Goal: Check status: Check status

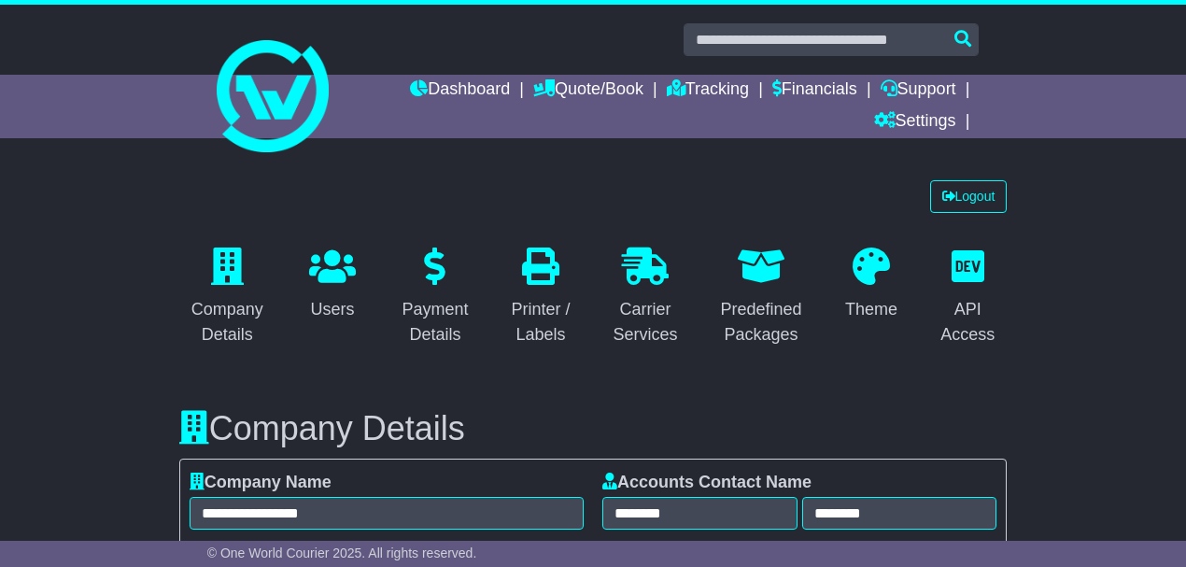
select select "**********"
select select "**"
click at [686, 88] on link "Tracking" at bounding box center [708, 91] width 82 height 32
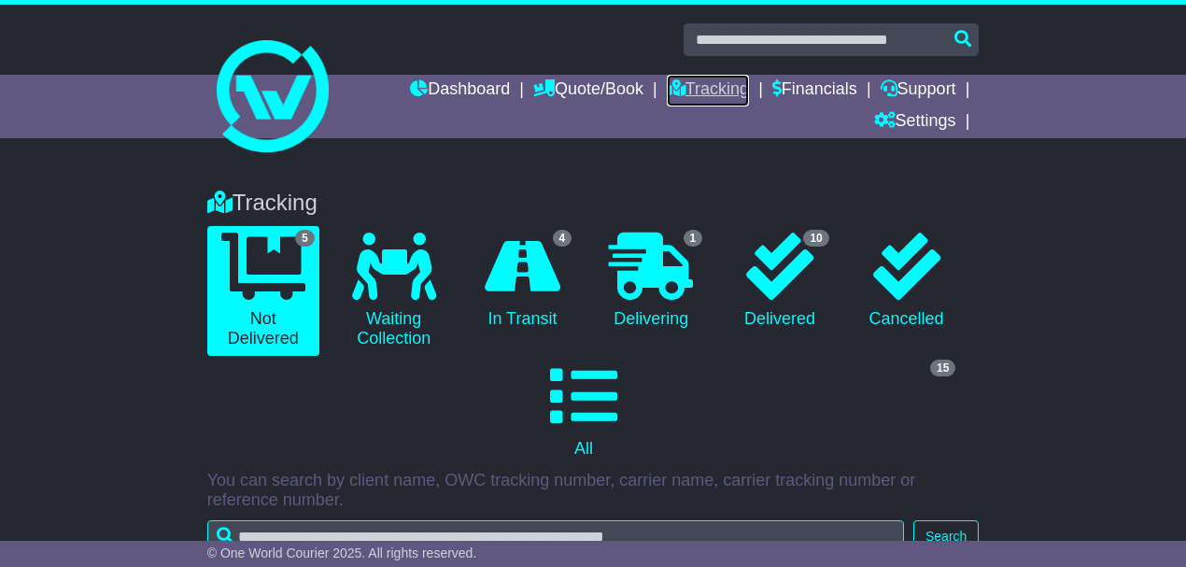
click at [702, 90] on link "Tracking" at bounding box center [708, 91] width 82 height 32
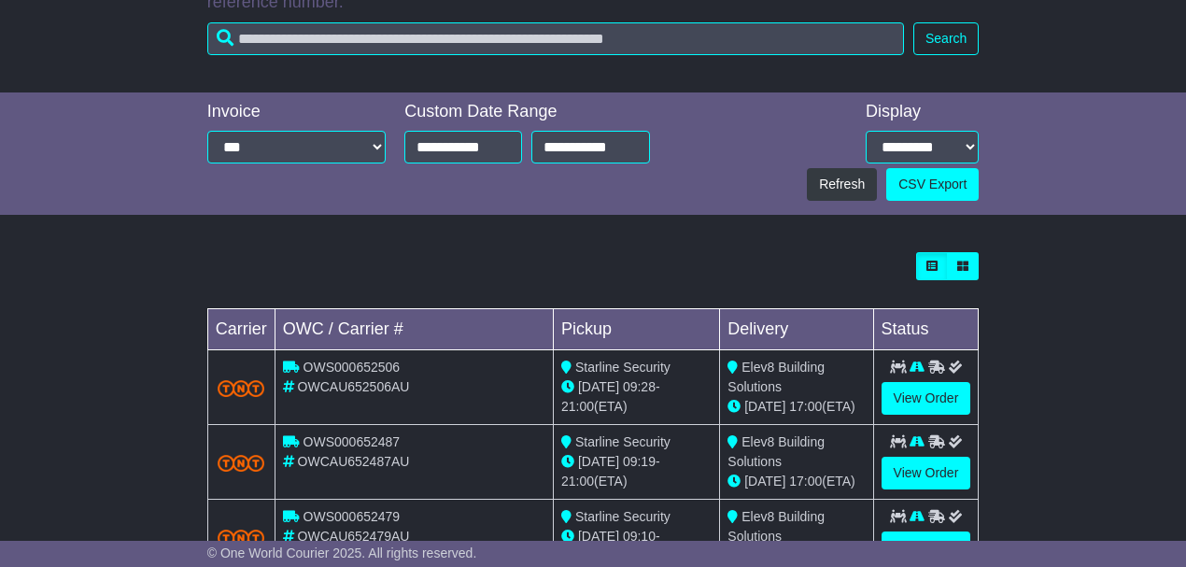
scroll to position [704, 0]
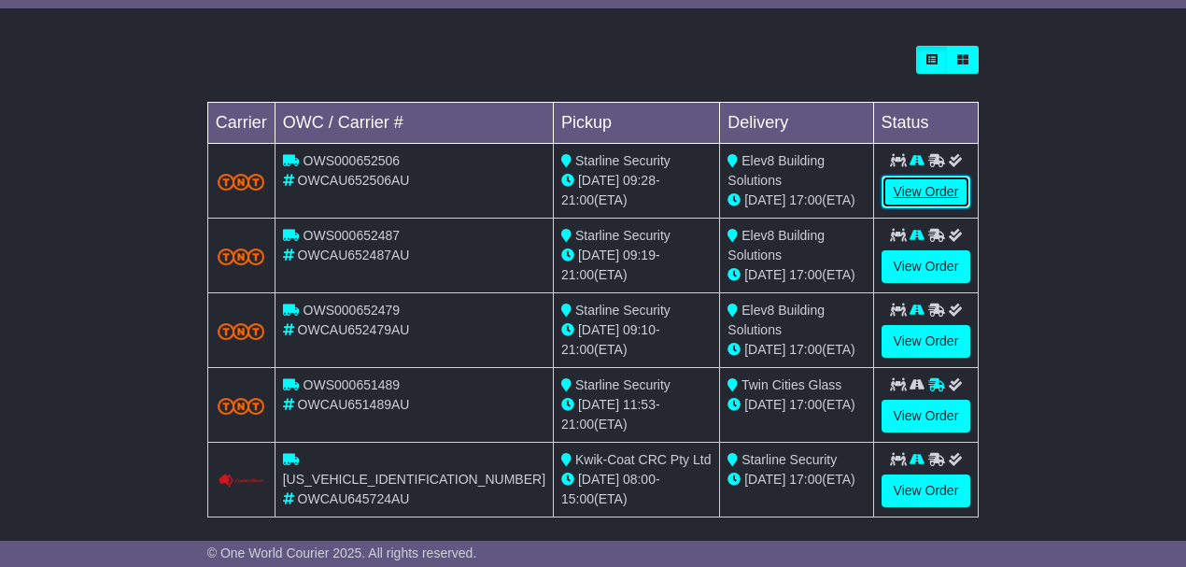
click at [907, 182] on link "View Order" at bounding box center [926, 191] width 90 height 33
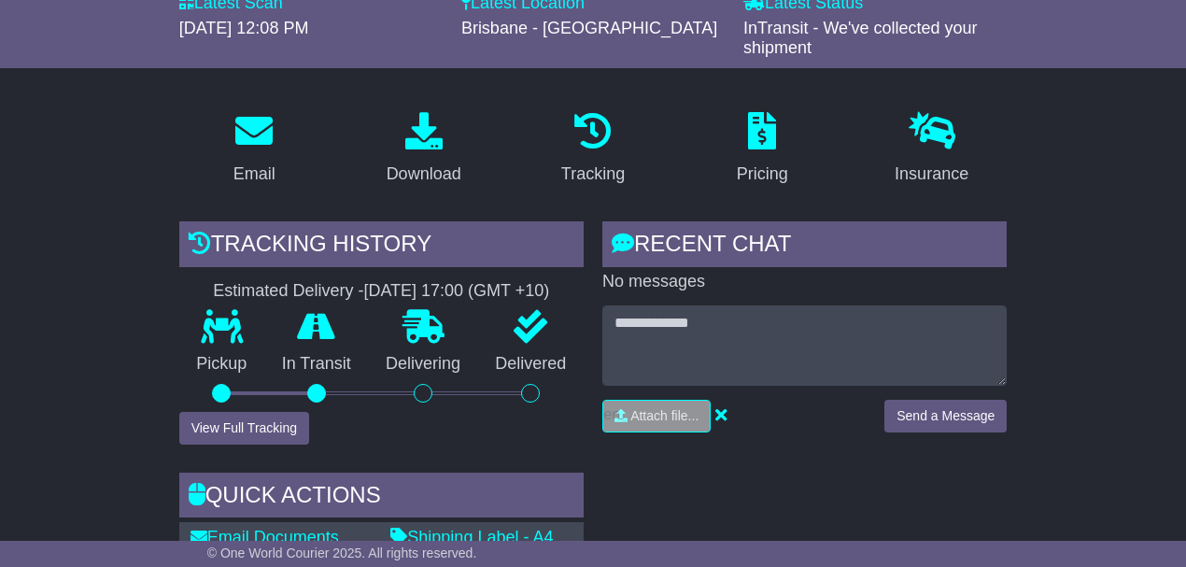
scroll to position [62, 0]
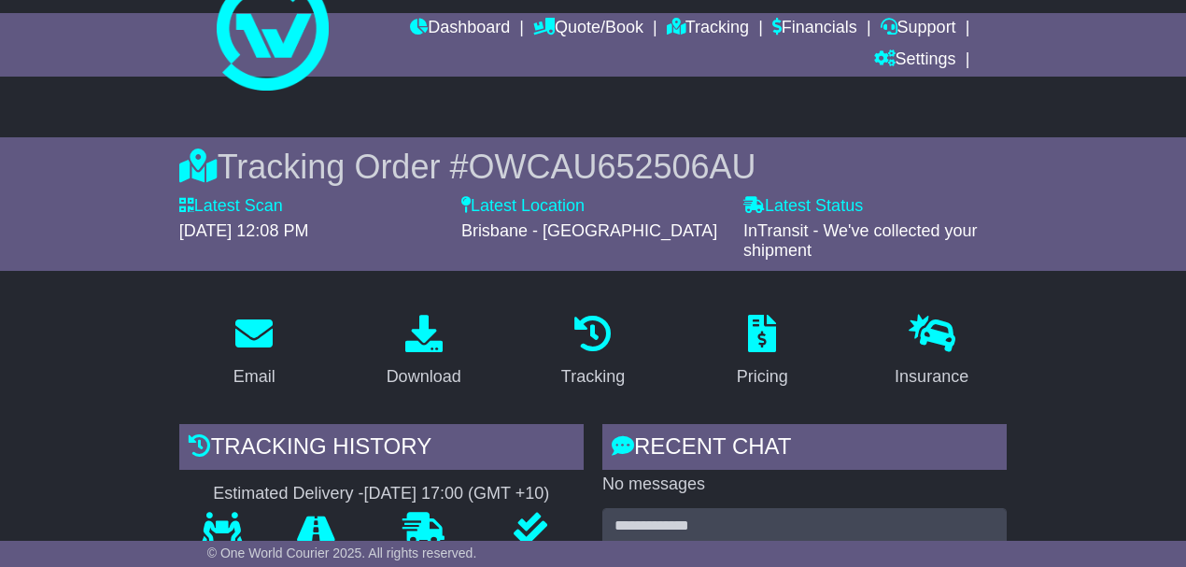
click at [670, 158] on span "OWCAU652506AU" at bounding box center [612, 166] width 288 height 38
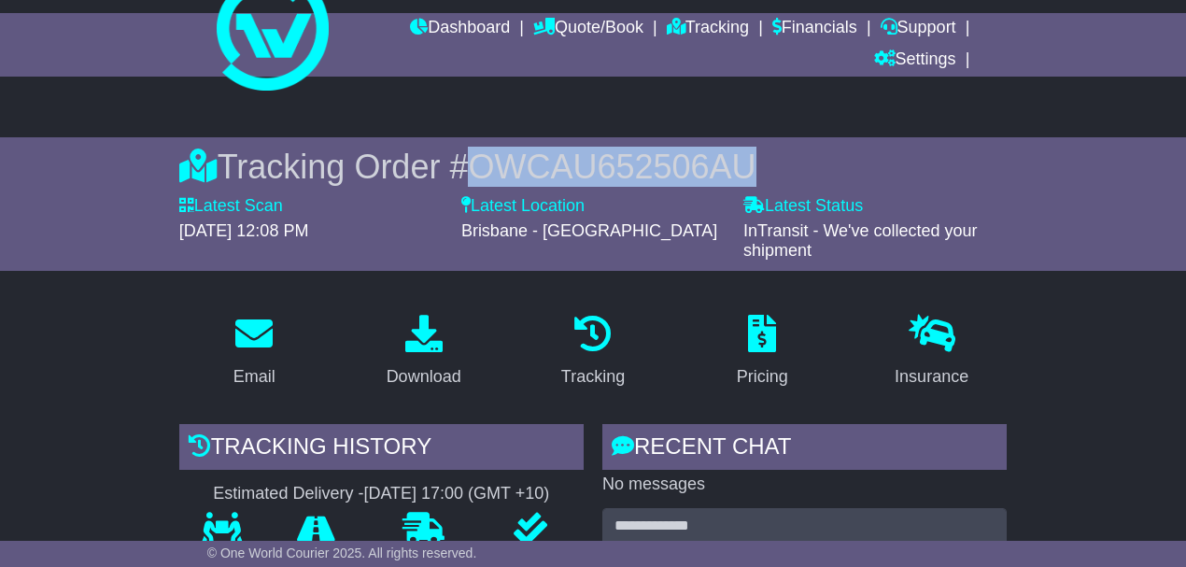
click at [670, 158] on span "OWCAU652506AU" at bounding box center [612, 166] width 288 height 38
copy span "OWCAU652506AU"
click at [677, 24] on link "Tracking" at bounding box center [708, 29] width 82 height 32
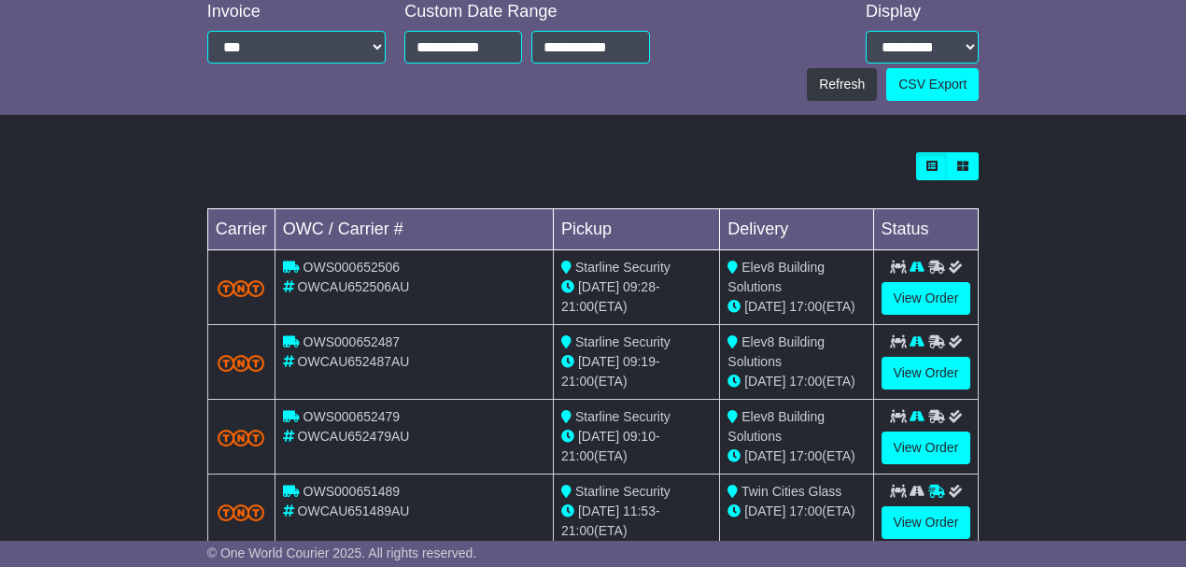
scroll to position [704, 0]
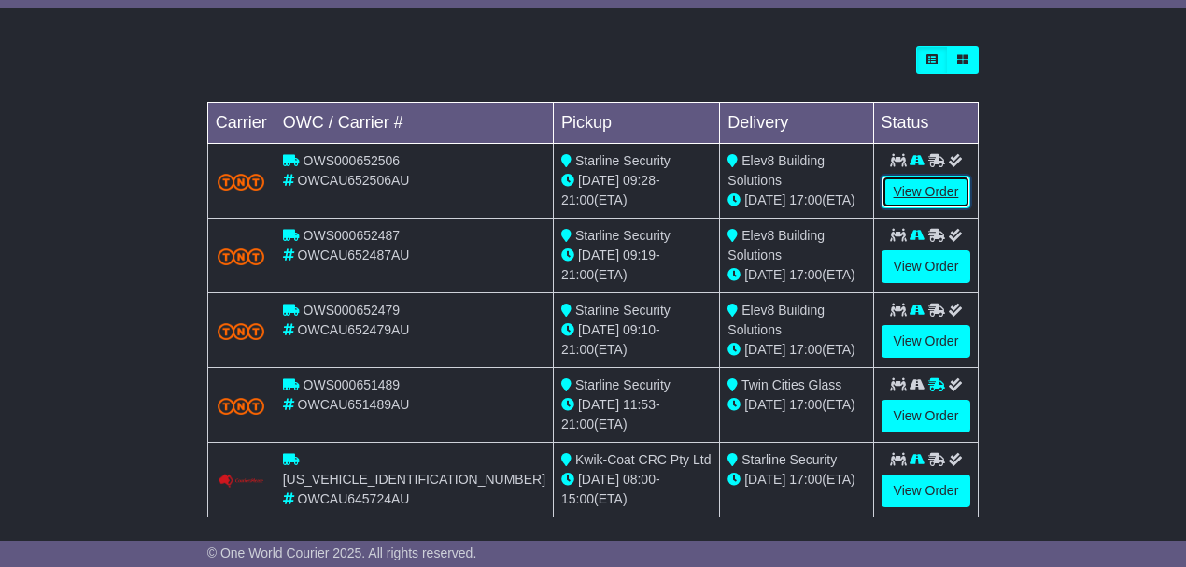
click at [928, 196] on link "View Order" at bounding box center [926, 191] width 90 height 33
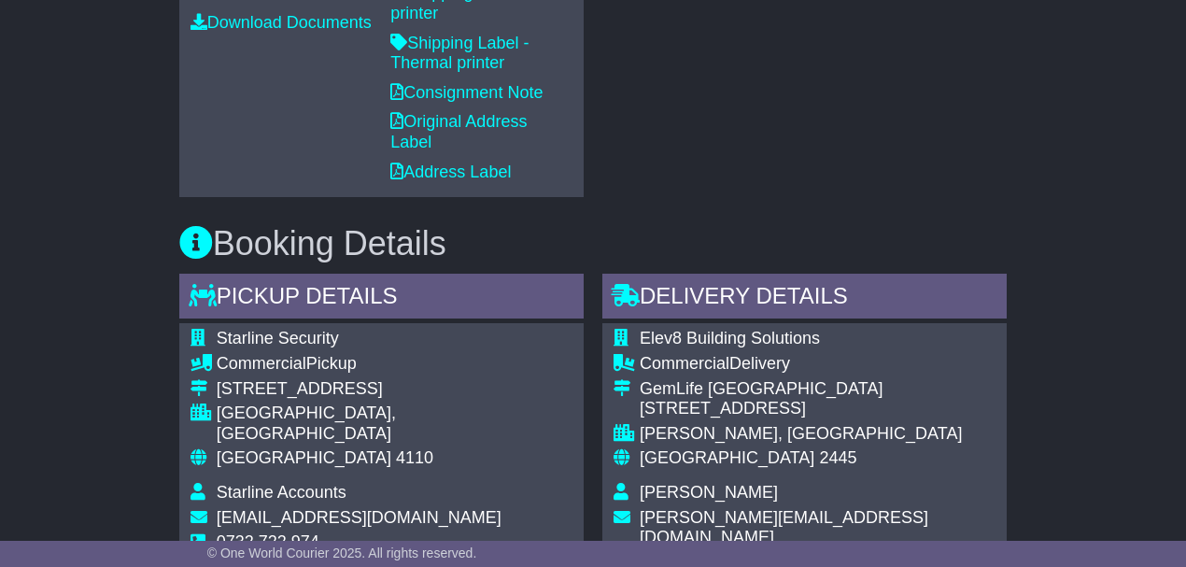
scroll to position [1120, 0]
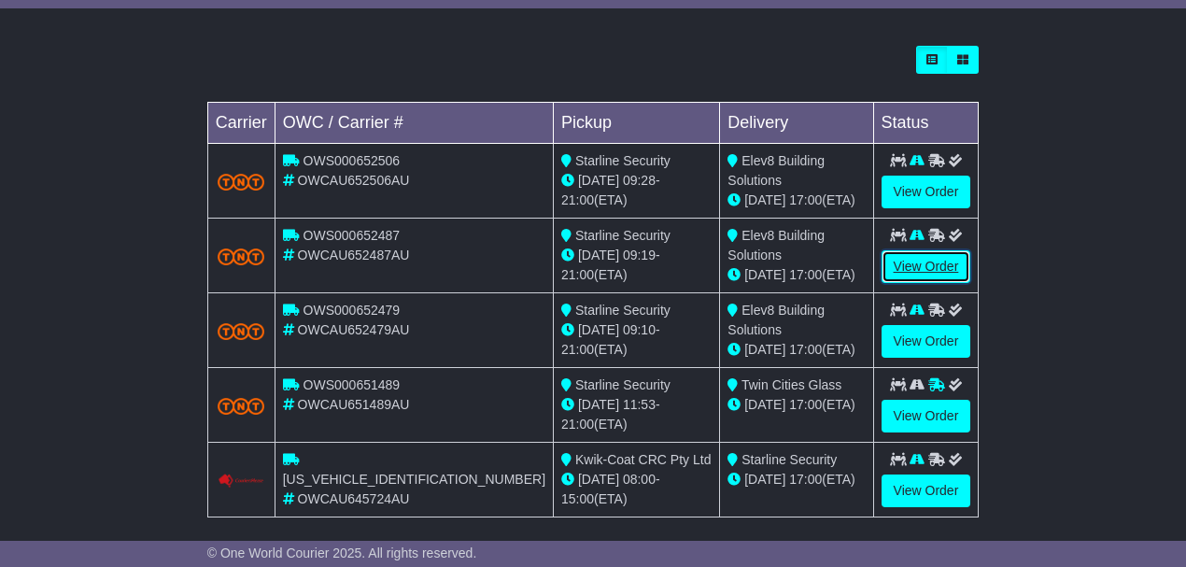
click at [900, 258] on link "View Order" at bounding box center [926, 266] width 90 height 33
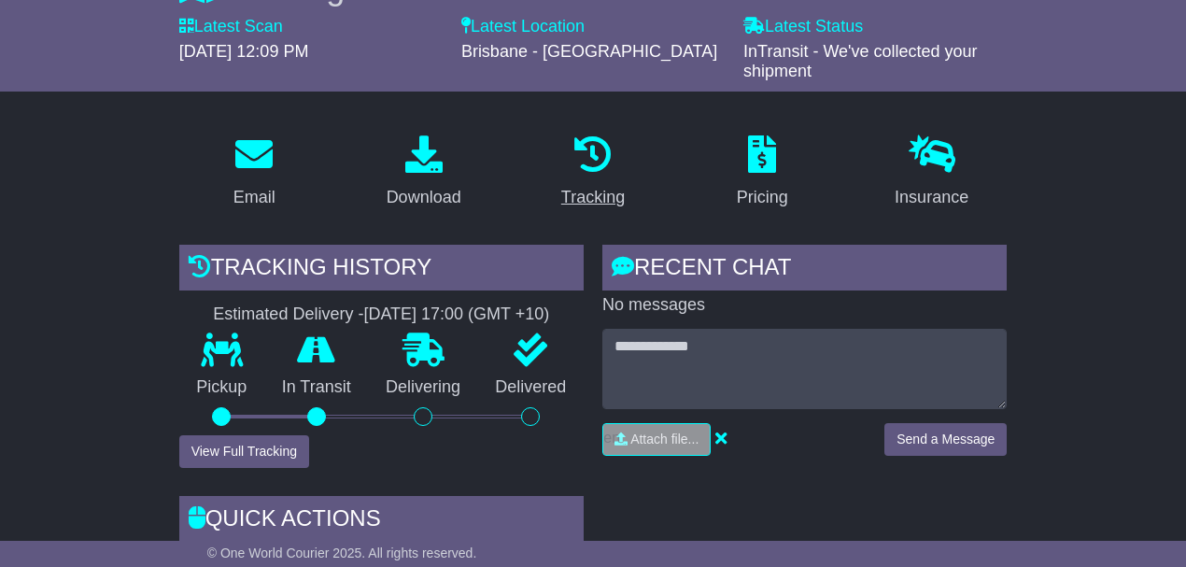
scroll to position [62, 0]
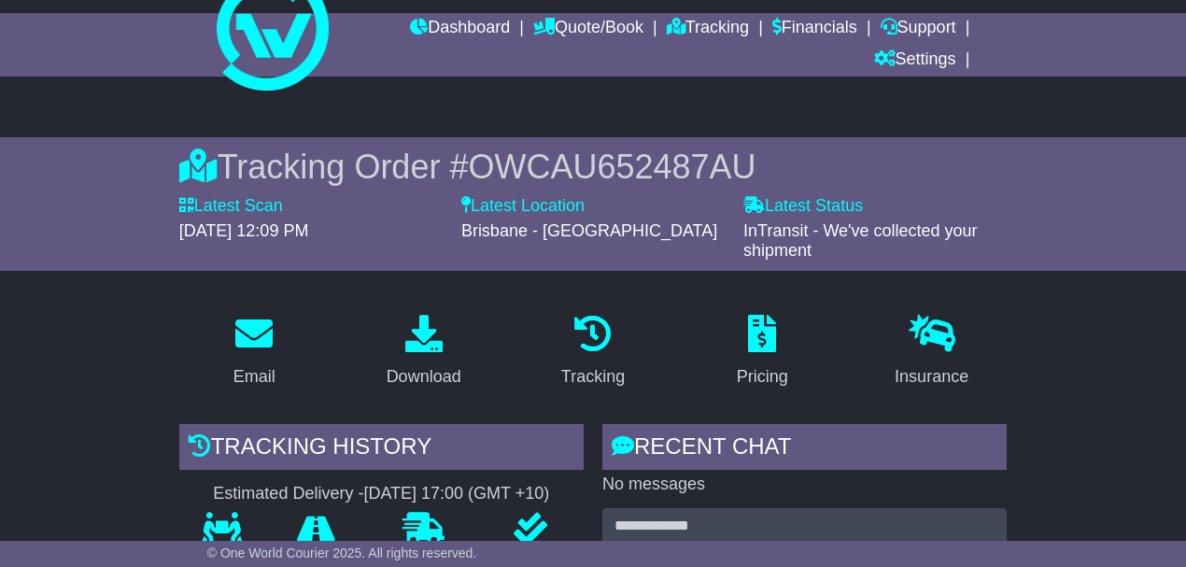
click at [586, 166] on span "OWCAU652487AU" at bounding box center [612, 166] width 288 height 38
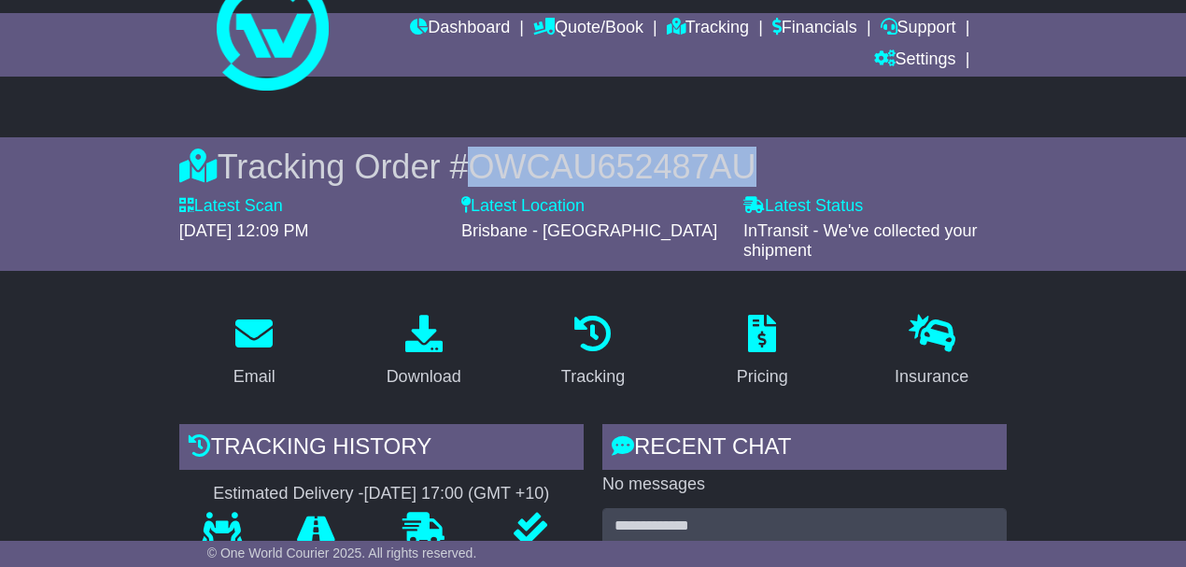
click at [586, 166] on span "OWCAU652487AU" at bounding box center [612, 166] width 288 height 38
copy span "OWCAU652487AU"
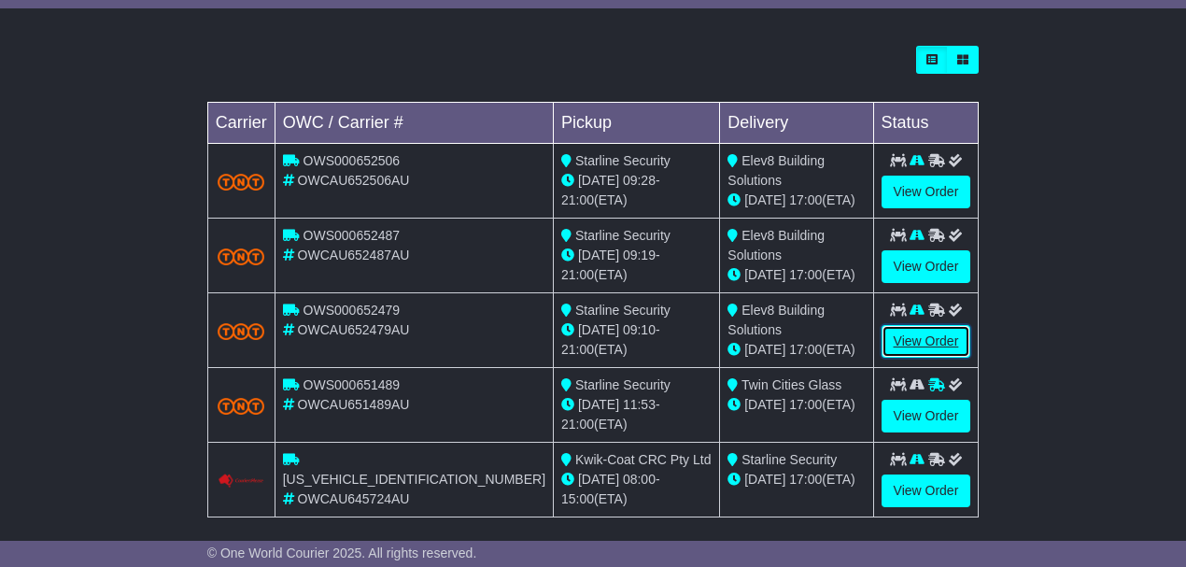
click at [919, 340] on link "View Order" at bounding box center [926, 341] width 90 height 33
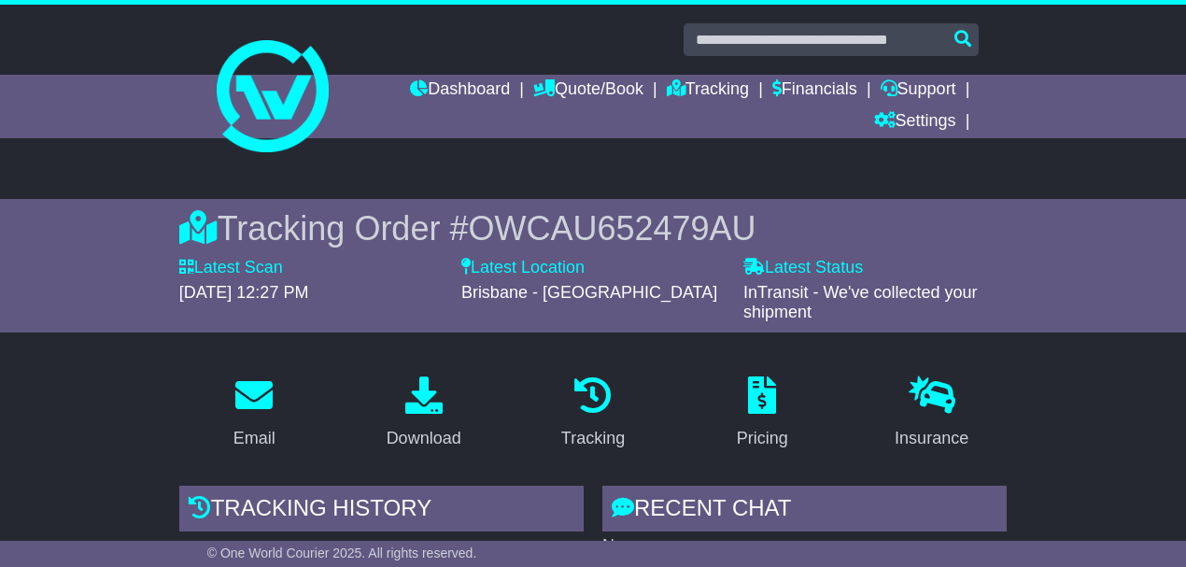
click at [582, 226] on span "OWCAU652479AU" at bounding box center [612, 228] width 288 height 38
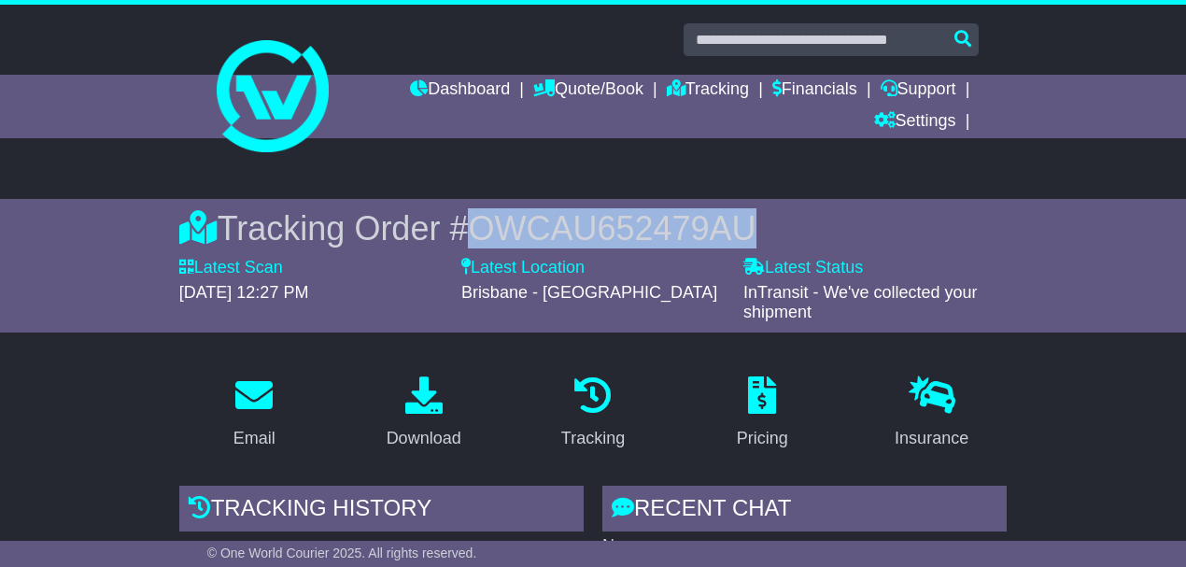
click at [582, 226] on span "OWCAU652479AU" at bounding box center [612, 228] width 288 height 38
copy span "OWCAU652479AU"
